Goal: Task Accomplishment & Management: Complete application form

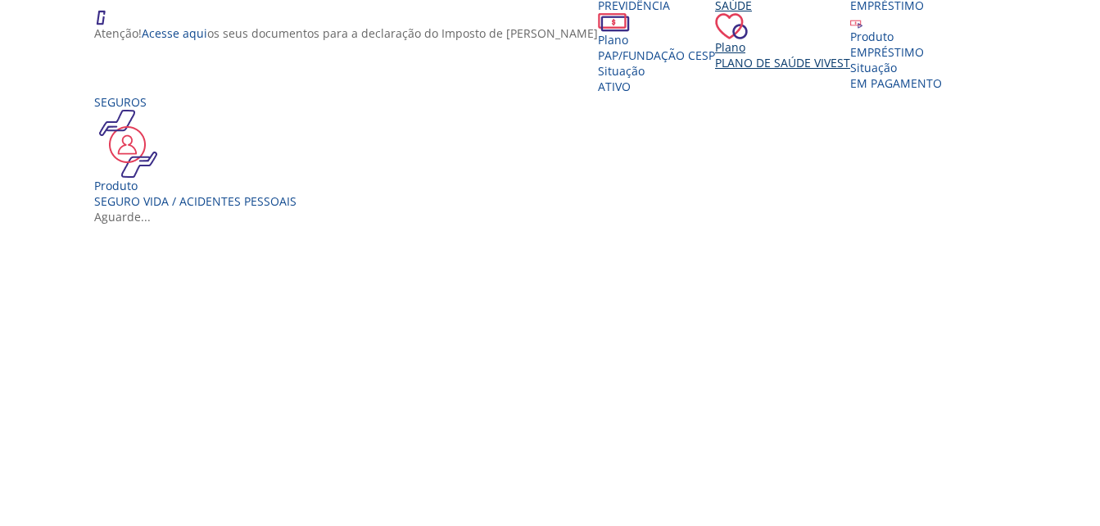
scroll to position [328, 0]
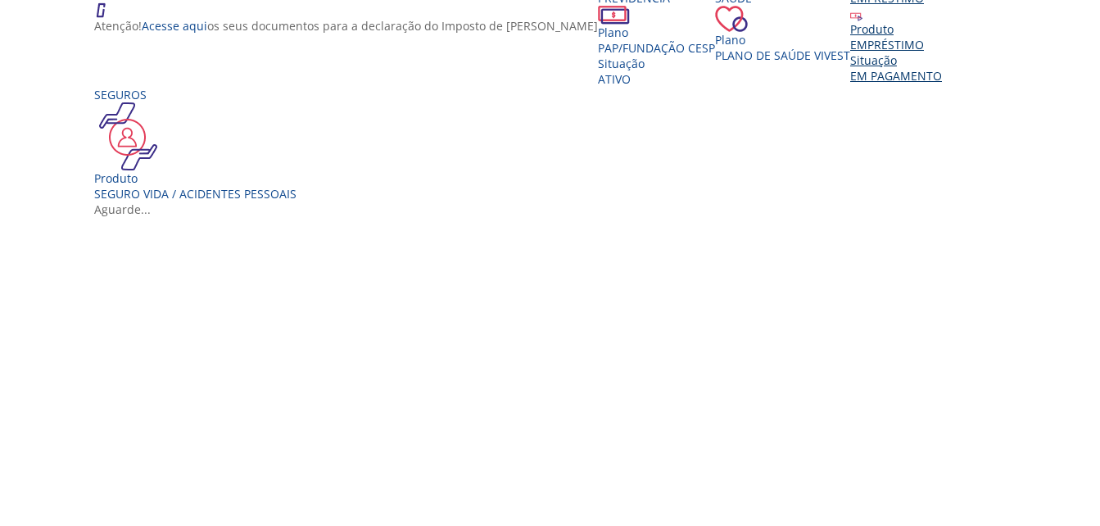
click at [850, 37] on div "Produto" at bounding box center [896, 29] width 92 height 16
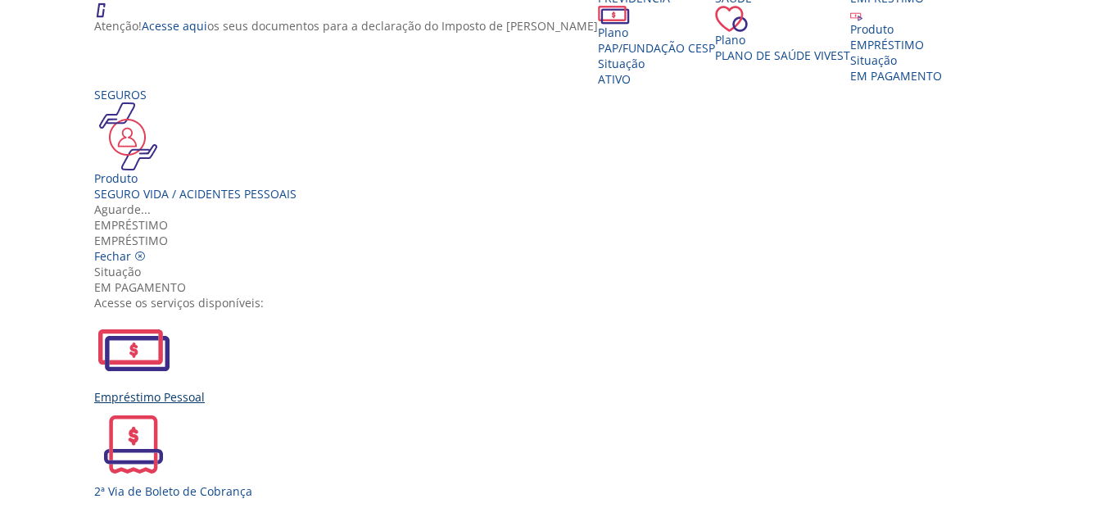
click at [333, 311] on div "Empréstimo Pessoal" at bounding box center [556, 358] width 924 height 94
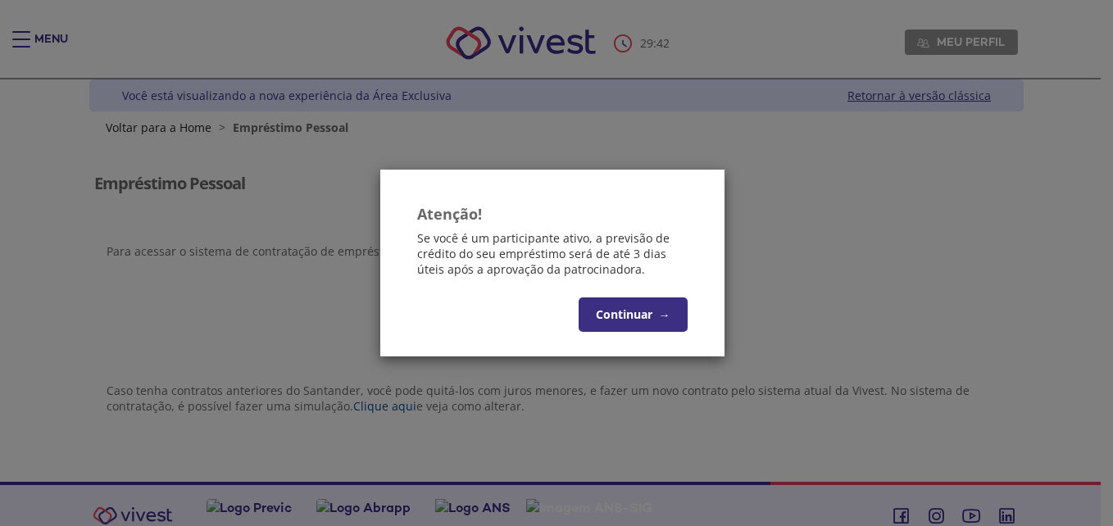
click at [631, 320] on button "Continuar →" at bounding box center [632, 314] width 109 height 34
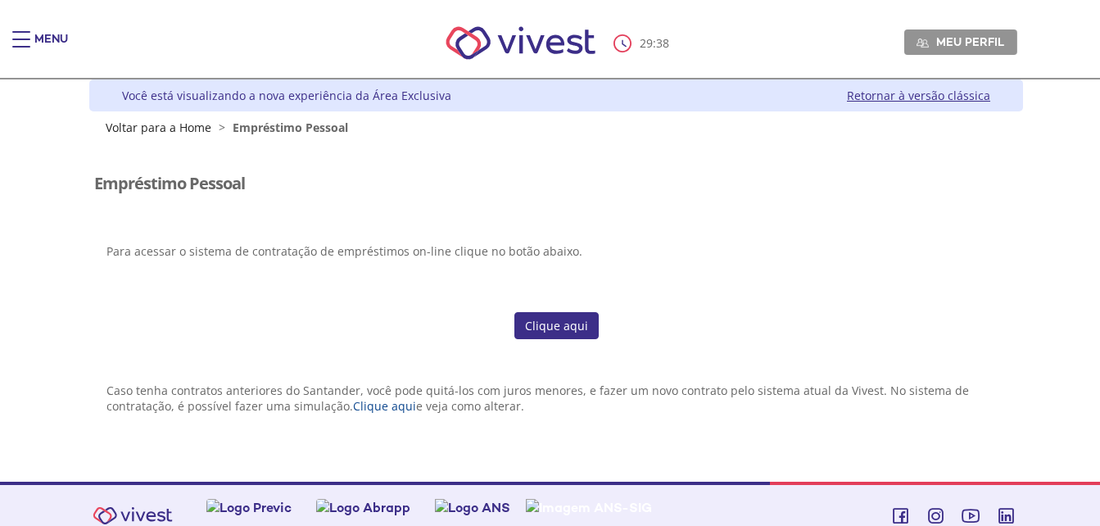
click at [558, 326] on link "Clique aqui" at bounding box center [557, 326] width 84 height 28
click at [28, 47] on span "Main header" at bounding box center [21, 47] width 18 height 2
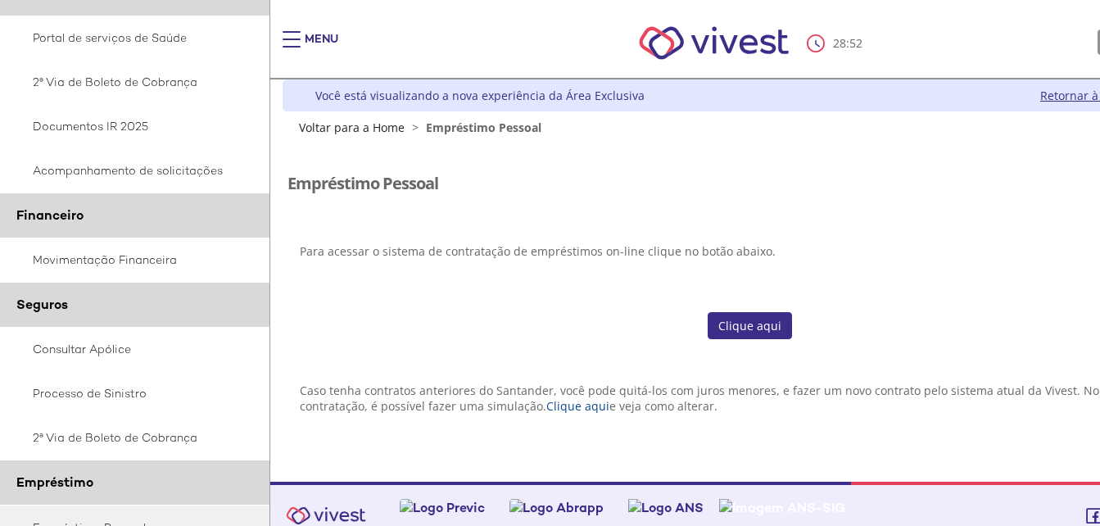
scroll to position [398, 0]
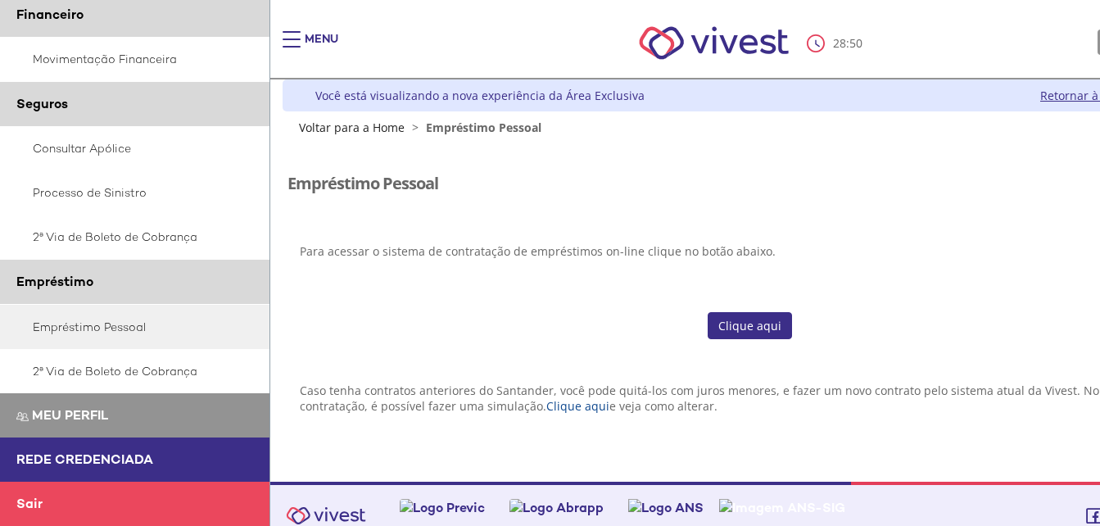
click at [46, 504] on link "Sair" at bounding box center [135, 504] width 270 height 44
